Goal: Ask a question

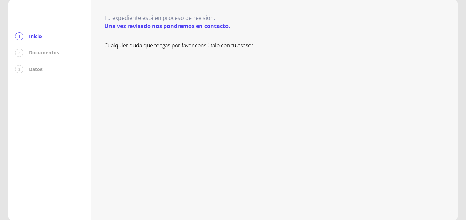
click at [42, 36] on p "Inicio" at bounding box center [35, 36] width 13 height 7
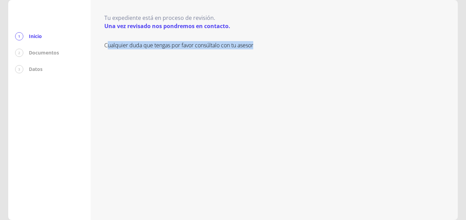
drag, startPoint x: 0, startPoint y: 0, endPoint x: 106, endPoint y: 177, distance: 206.5
click at [106, 177] on div "Cualquier duda que tengas por favor consúltalo con tu asesor" at bounding box center [274, 123] width 340 height 165
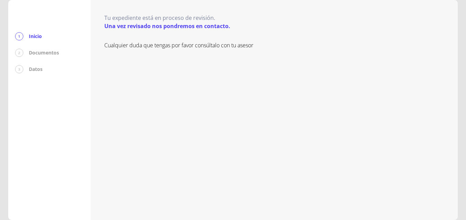
click at [31, 37] on p "Inicio" at bounding box center [35, 36] width 13 height 7
